Goal: Find contact information: Find contact information

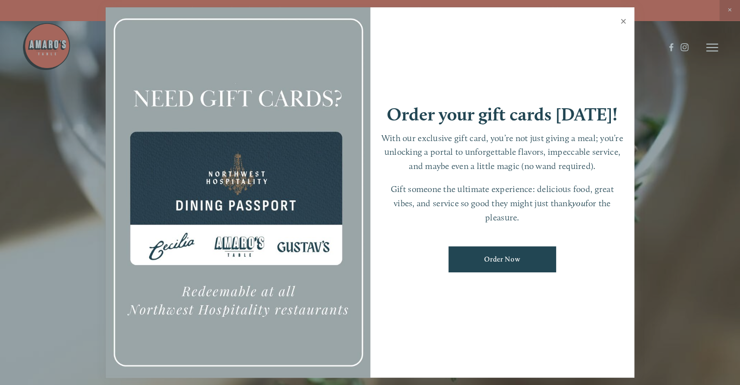
click at [624, 21] on link "Close" at bounding box center [623, 22] width 19 height 27
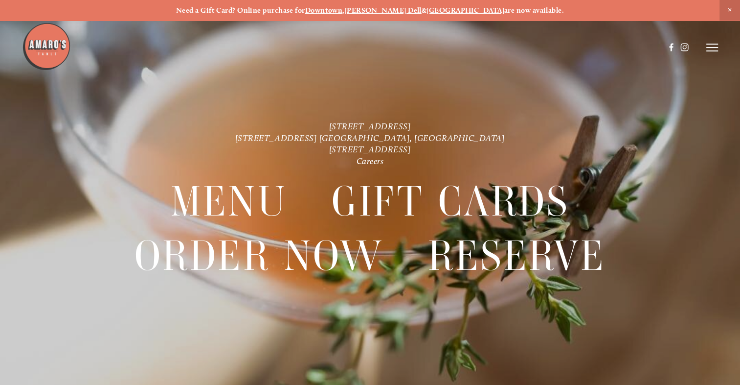
click at [710, 46] on icon at bounding box center [713, 47] width 12 height 9
click at [596, 46] on span "Visit" at bounding box center [599, 47] width 14 height 8
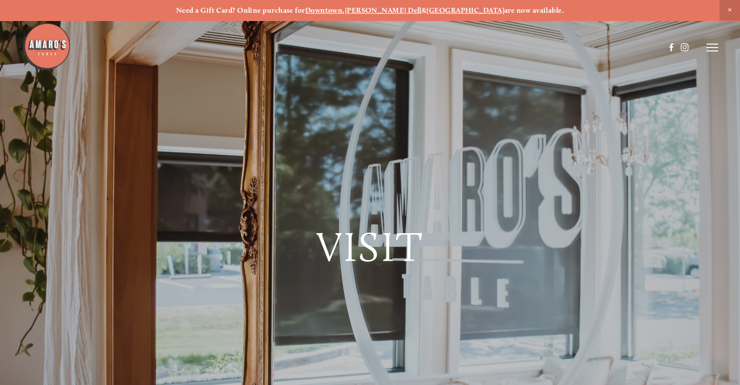
click at [714, 46] on icon at bounding box center [713, 47] width 12 height 9
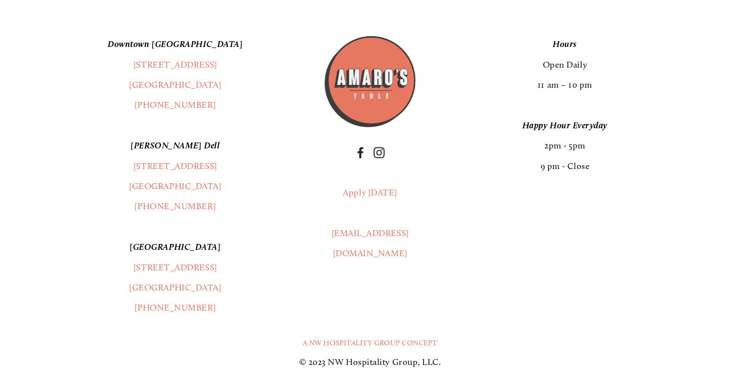
scroll to position [2345, 0]
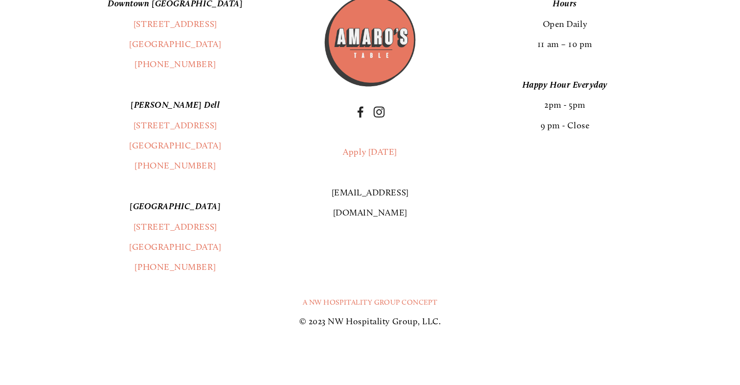
click at [365, 190] on link "[EMAIL_ADDRESS][DOMAIN_NAME]" at bounding box center [369, 202] width 77 height 31
click at [533, 202] on div "[GEOGRAPHIC_DATA] [STREET_ADDRESS] (360) 718-2942 [PERSON_NAME] Dell [STREET_AD…" at bounding box center [370, 136] width 668 height 284
